Goal: Transaction & Acquisition: Purchase product/service

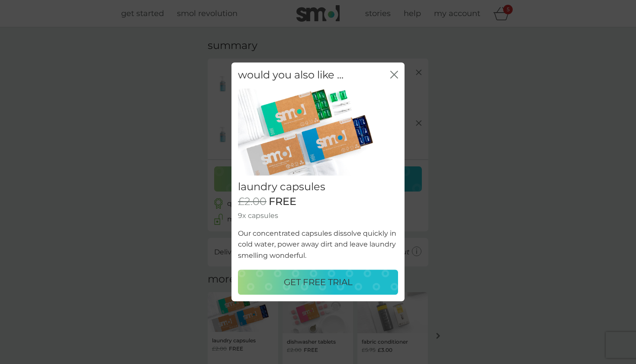
click at [394, 76] on icon "close" at bounding box center [395, 75] width 8 height 8
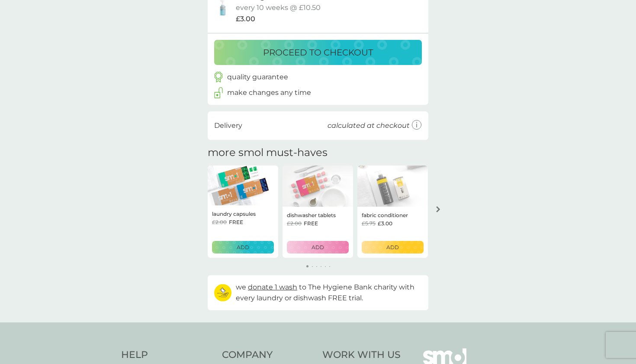
scroll to position [127, 0]
click at [310, 246] on div "ADD" at bounding box center [318, 246] width 51 height 8
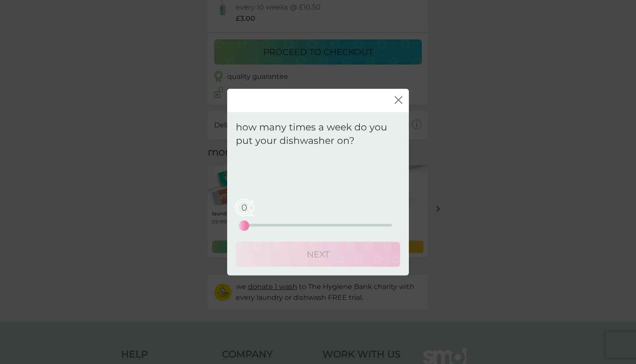
click at [311, 226] on div "0 0 12.5 25" at bounding box center [318, 212] width 148 height 35
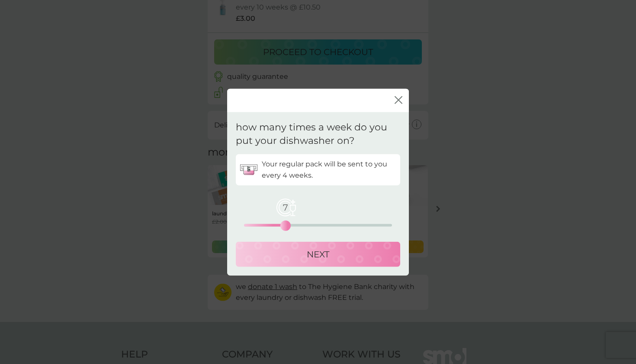
drag, startPoint x: 249, startPoint y: 227, endPoint x: 284, endPoint y: 226, distance: 35.5
click at [284, 226] on div "7" at bounding box center [285, 224] width 3 height 3
click at [304, 251] on div "NEXT" at bounding box center [318, 254] width 147 height 14
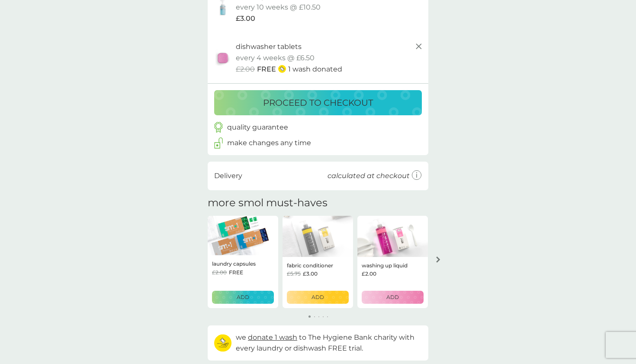
click at [259, 296] on div "ADD" at bounding box center [243, 297] width 51 height 8
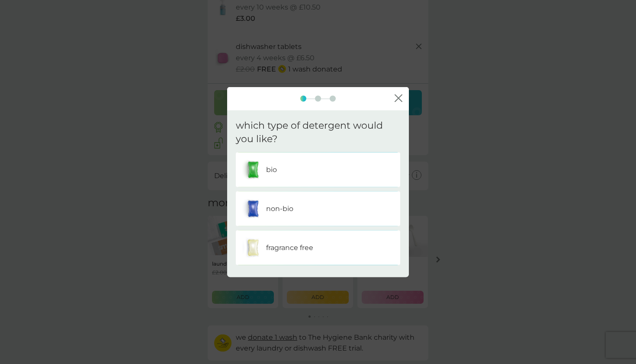
click at [303, 163] on div "bio" at bounding box center [318, 169] width 152 height 22
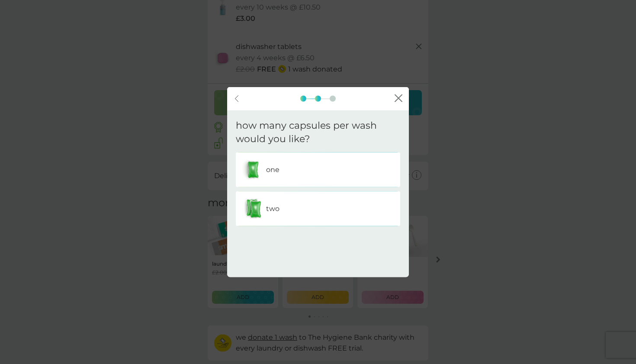
click at [307, 217] on div "two" at bounding box center [318, 208] width 152 height 22
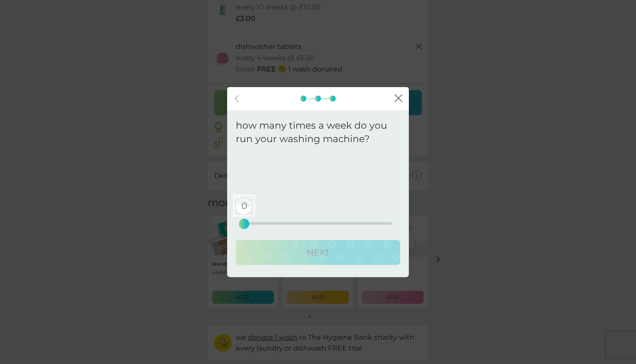
click at [309, 222] on div "0 0 12.5 25" at bounding box center [318, 223] width 148 height 3
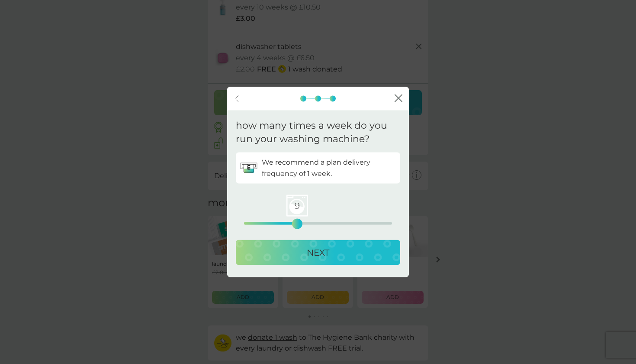
click at [298, 222] on div "9 0 12.5 25" at bounding box center [318, 223] width 148 height 3
drag, startPoint x: 298, startPoint y: 222, endPoint x: 284, endPoint y: 222, distance: 13.9
click at [284, 222] on div "7" at bounding box center [285, 223] width 3 height 3
drag, startPoint x: 283, startPoint y: 219, endPoint x: 309, endPoint y: 219, distance: 26.0
click at [311, 222] on div "11" at bounding box center [308, 223] width 3 height 3
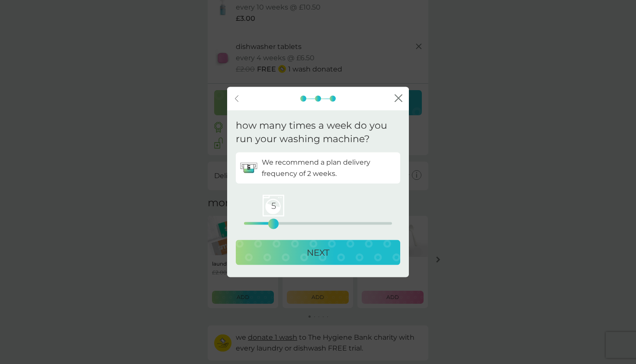
drag, startPoint x: 310, startPoint y: 223, endPoint x: 276, endPoint y: 223, distance: 34.2
click at [275, 223] on div "5" at bounding box center [273, 223] width 3 height 3
click at [297, 255] on div "NEXT" at bounding box center [318, 252] width 147 height 14
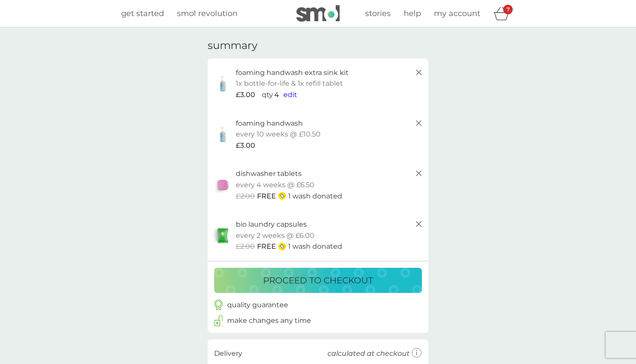
scroll to position [0, 0]
click at [301, 277] on p "proceed to checkout" at bounding box center [318, 280] width 110 height 14
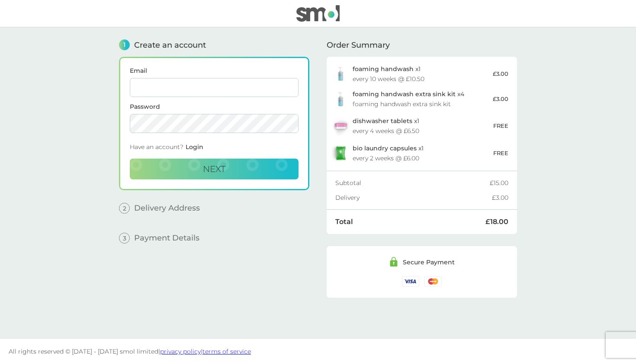
click at [367, 76] on div "every 10 weeks @ £10.50" at bounding box center [389, 79] width 72 height 6
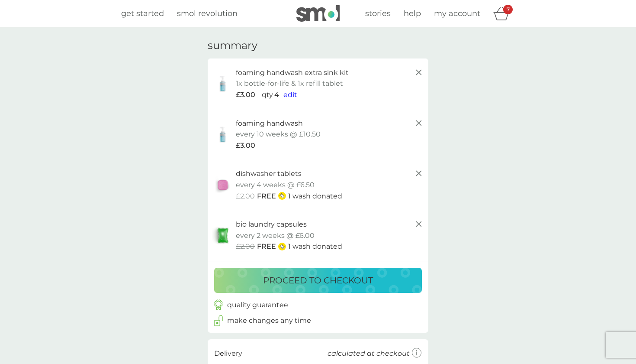
click at [421, 121] on icon at bounding box center [419, 123] width 10 height 10
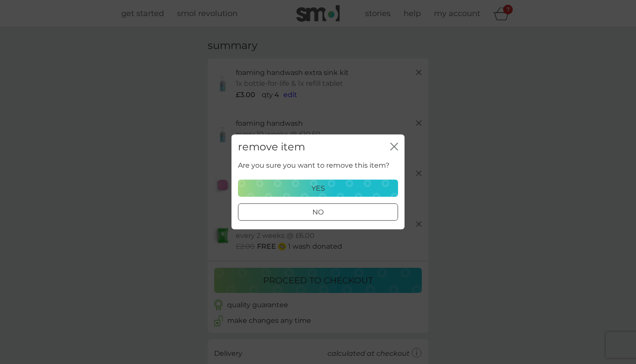
click at [378, 185] on div "yes" at bounding box center [318, 188] width 149 height 11
